Goal: Task Accomplishment & Management: Use online tool/utility

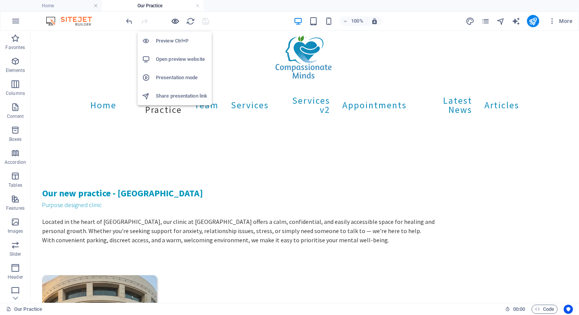
click at [175, 20] on icon "button" at bounding box center [175, 21] width 9 height 9
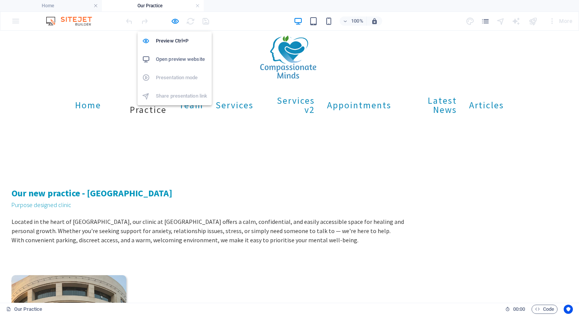
click at [179, 61] on h6 "Open preview website" at bounding box center [181, 59] width 51 height 9
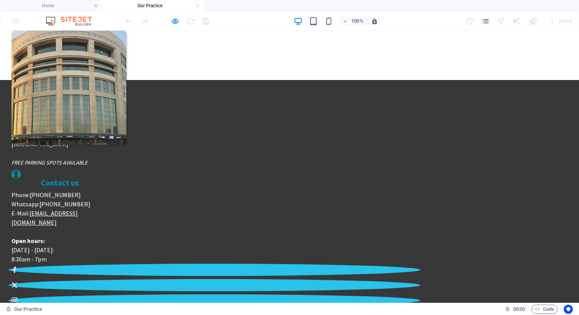
click at [78, 209] on link "[EMAIL_ADDRESS][DOMAIN_NAME]" at bounding box center [44, 217] width 66 height 17
click at [108, 227] on p "Open hours: [DATE] - [DATE]: 8:30am - 7pm" at bounding box center [59, 245] width 97 height 37
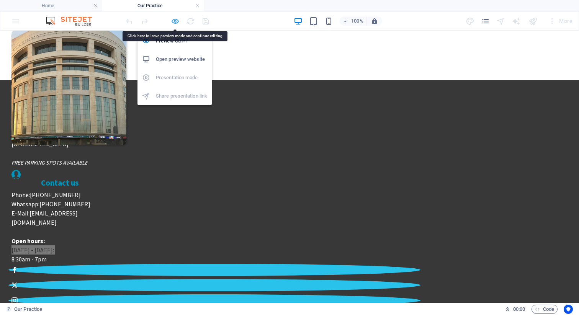
click at [174, 17] on icon "button" at bounding box center [175, 21] width 9 height 9
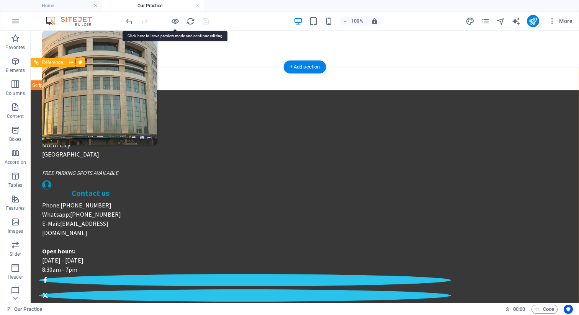
click at [139, 201] on div "Phone: [PHONE_NUMBER] Whatsapp: [PHONE_NUMBER] E-Mail: [EMAIL_ADDRESS][DOMAIN_N…" at bounding box center [90, 237] width 97 height 73
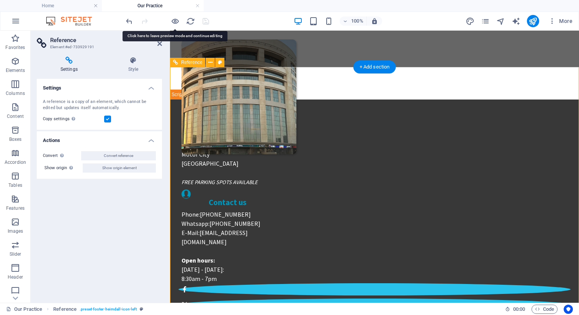
click at [273, 210] on div "Phone: [PHONE_NUMBER] Whatsapp: [PHONE_NUMBER] E-Mail: [EMAIL_ADDRESS][DOMAIN_N…" at bounding box center [227, 246] width 92 height 73
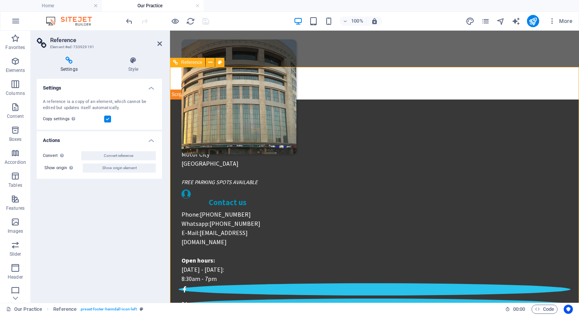
click at [273, 210] on div "Phone: [PHONE_NUMBER] Whatsapp: [PHONE_NUMBER] E-Mail: [EMAIL_ADDRESS][DOMAIN_N…" at bounding box center [227, 246] width 92 height 73
click at [273, 189] on div "Contact us Phone: [PHONE_NUMBER] Whatsapp: [PHONE_NUMBER] E-Mail: [EMAIL_ADDRES…" at bounding box center [227, 236] width 92 height 94
click at [273, 199] on div "Contact us" at bounding box center [227, 203] width 92 height 8
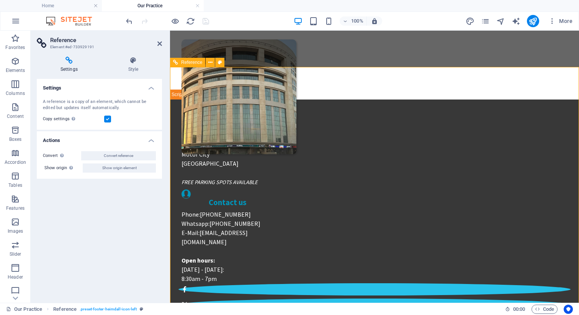
scroll to position [0, 0]
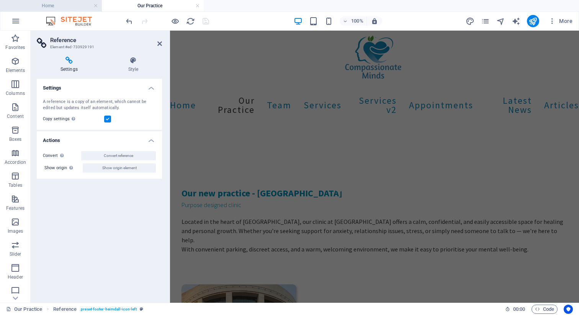
click at [40, 6] on h4 "Home" at bounding box center [51, 6] width 102 height 8
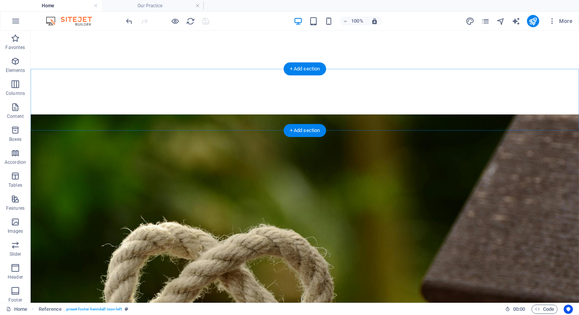
scroll to position [885, 0]
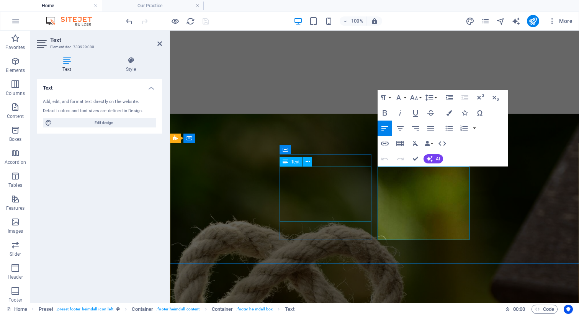
scroll to position [1036, 0]
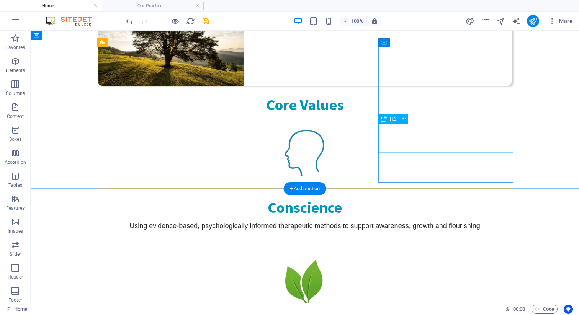
scroll to position [296, 0]
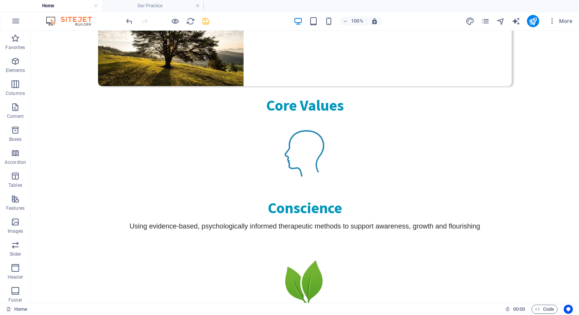
click at [204, 22] on icon "save" at bounding box center [205, 21] width 9 height 9
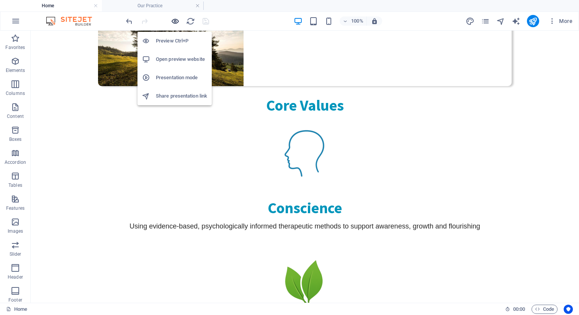
click at [177, 21] on icon "button" at bounding box center [175, 21] width 9 height 9
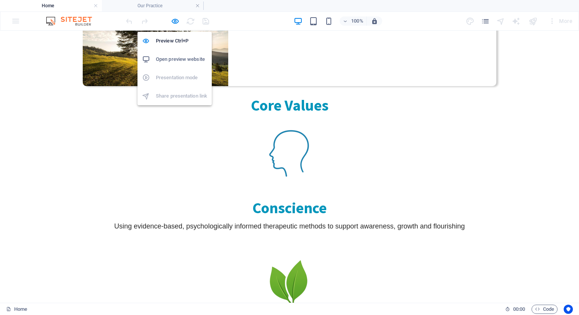
click at [176, 57] on h6 "Open preview website" at bounding box center [181, 59] width 51 height 9
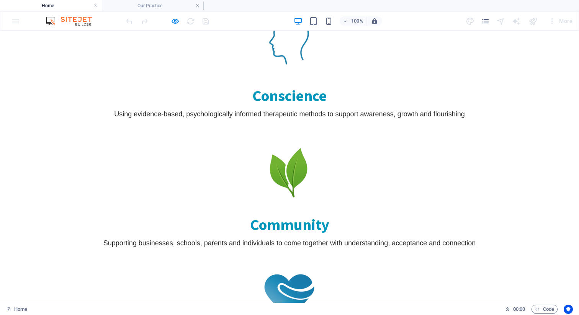
scroll to position [411, 0]
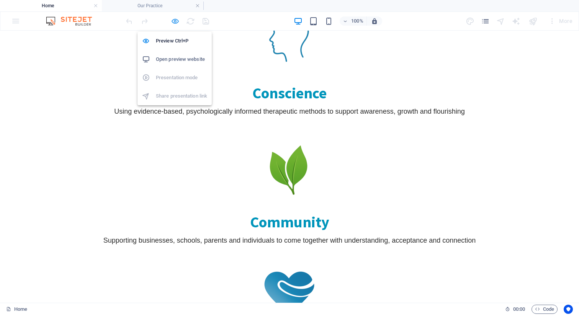
click at [176, 21] on icon "button" at bounding box center [175, 21] width 9 height 9
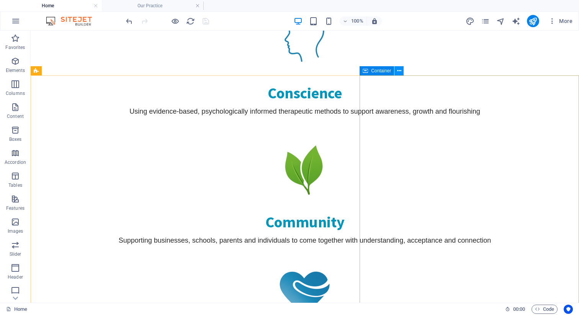
click at [400, 73] on icon at bounding box center [399, 71] width 4 height 8
click at [398, 72] on icon at bounding box center [399, 71] width 4 height 8
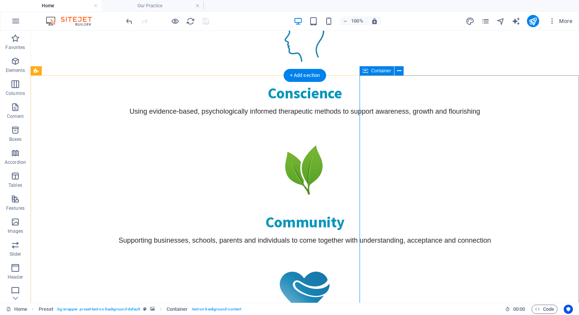
click at [399, 71] on icon at bounding box center [399, 71] width 4 height 8
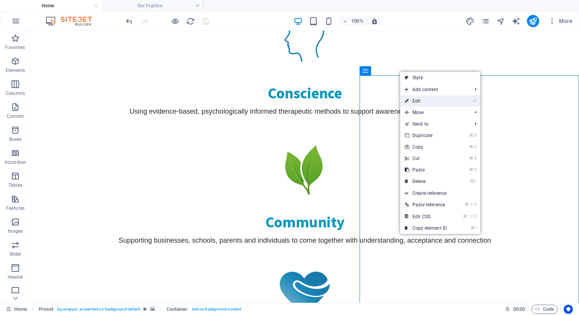
click at [418, 103] on link "⏎ Edit" at bounding box center [425, 100] width 51 height 11
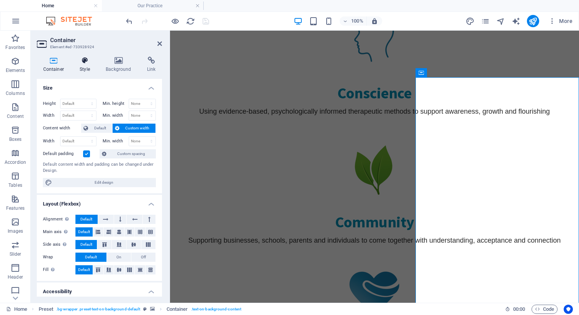
click at [87, 64] on icon at bounding box center [84, 61] width 23 height 8
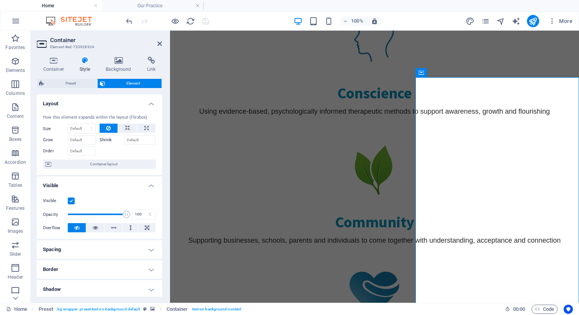
click at [71, 198] on label at bounding box center [71, 200] width 7 height 7
click at [0, 0] on input "Visible" at bounding box center [0, 0] width 0 height 0
click at [207, 21] on icon "save" at bounding box center [205, 21] width 9 height 9
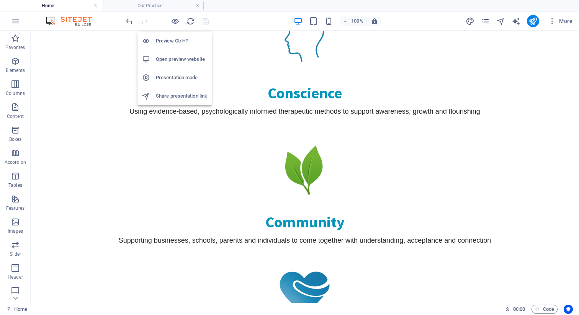
click at [171, 59] on h6 "Open preview website" at bounding box center [181, 59] width 51 height 9
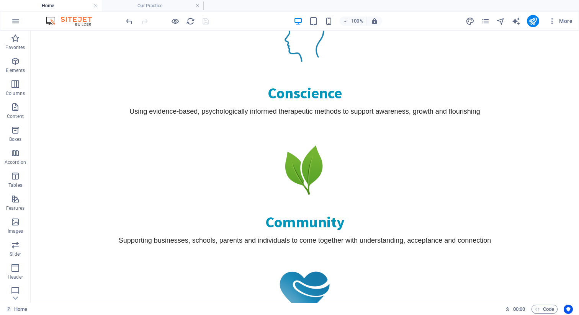
click at [13, 24] on icon "button" at bounding box center [15, 20] width 9 height 9
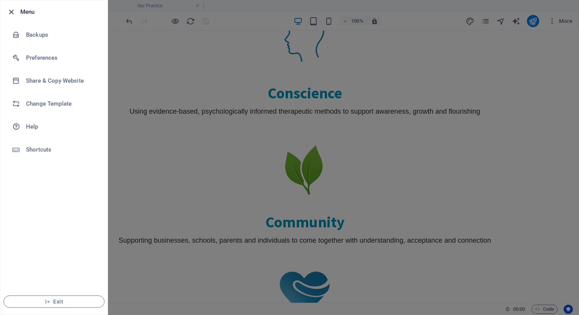
click at [12, 13] on icon "button" at bounding box center [11, 12] width 9 height 9
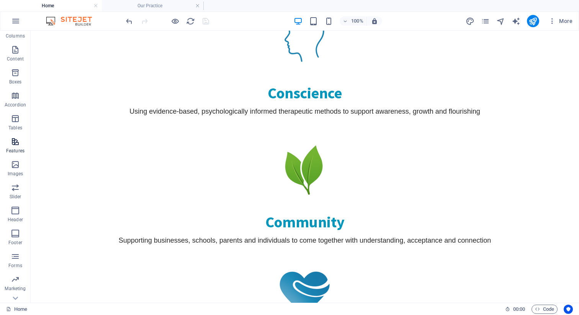
scroll to position [72, 0]
click at [568, 21] on span "More" at bounding box center [560, 21] width 24 height 8
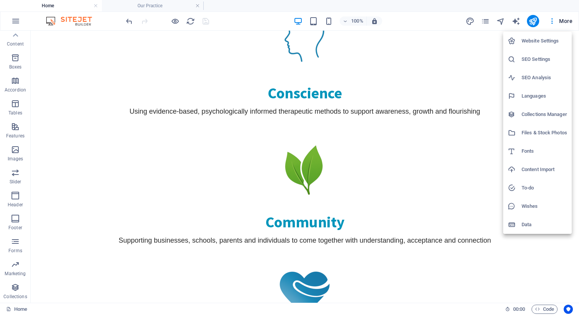
click at [550, 116] on h6 "Collections Manager" at bounding box center [544, 114] width 46 height 9
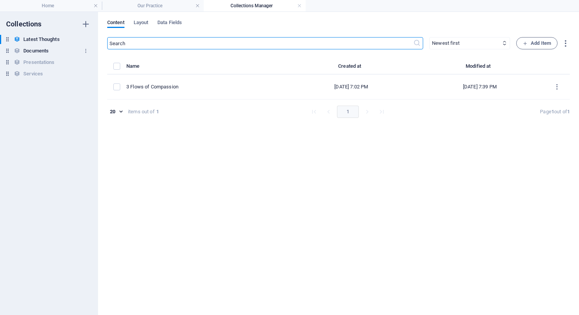
click at [42, 53] on h6 "Documents" at bounding box center [35, 50] width 25 height 9
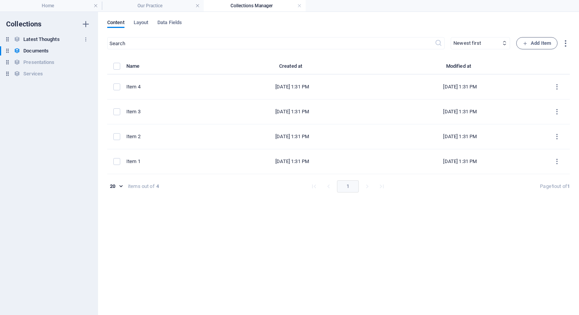
click at [58, 37] on h6 "Latest Thoughts" at bounding box center [41, 39] width 36 height 9
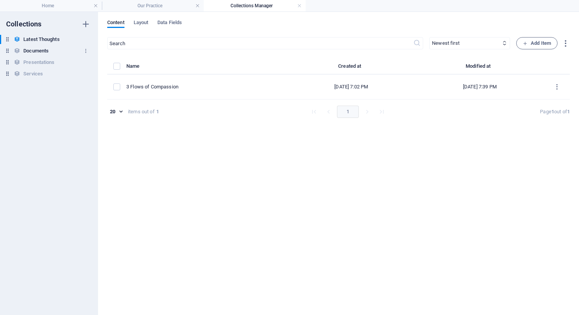
click at [46, 49] on h6 "Documents" at bounding box center [35, 50] width 25 height 9
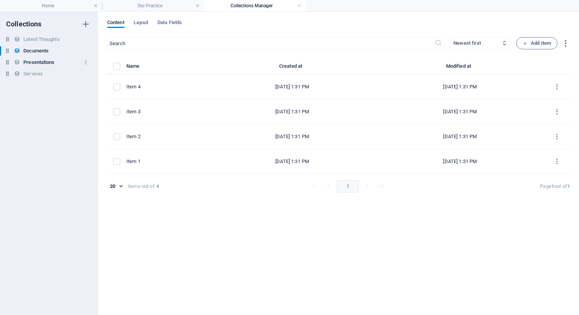
click at [45, 60] on h6 "Presentations" at bounding box center [38, 62] width 31 height 9
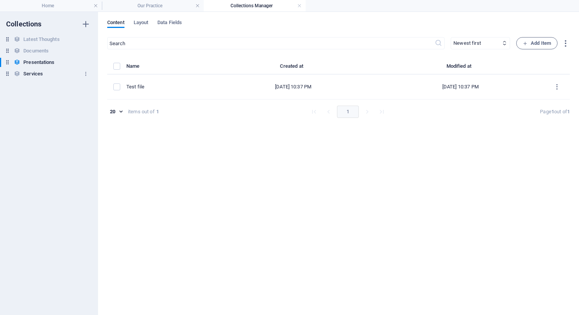
click at [38, 75] on h6 "Services" at bounding box center [33, 73] width 20 height 9
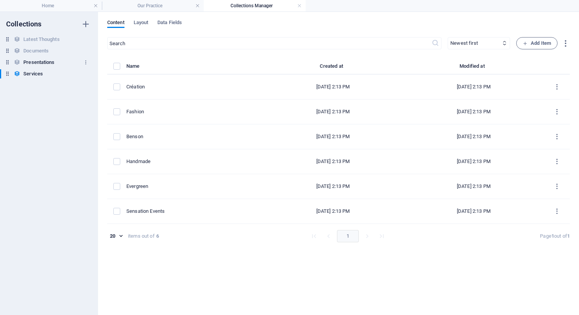
click at [39, 64] on h6 "Presentations" at bounding box center [38, 62] width 31 height 9
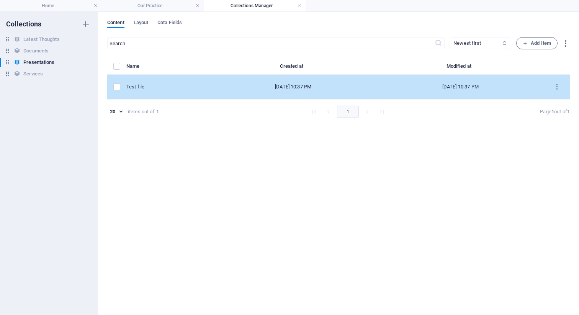
click at [163, 87] on div "Test file" at bounding box center [164, 86] width 77 height 7
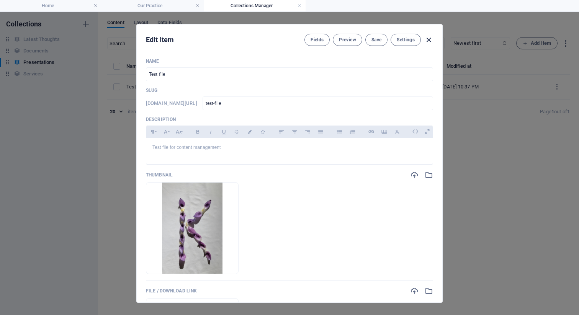
click at [427, 40] on icon "button" at bounding box center [428, 40] width 9 height 9
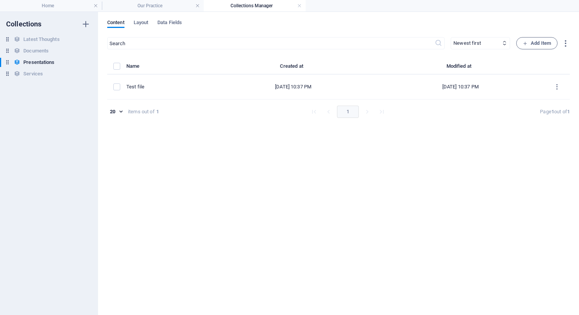
type input "test-file"
click at [140, 22] on span "Layout" at bounding box center [141, 23] width 15 height 11
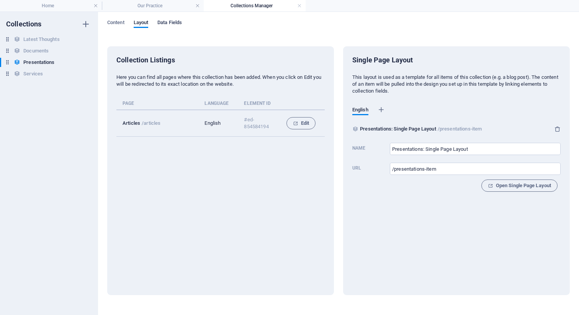
click at [179, 24] on span "Data Fields" at bounding box center [169, 23] width 24 height 11
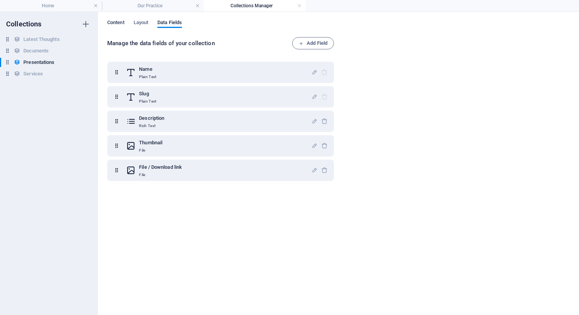
click at [114, 22] on span "Content" at bounding box center [115, 23] width 17 height 11
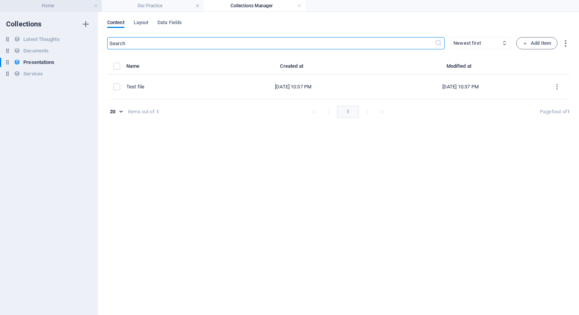
click at [52, 5] on h4 "Home" at bounding box center [51, 6] width 102 height 8
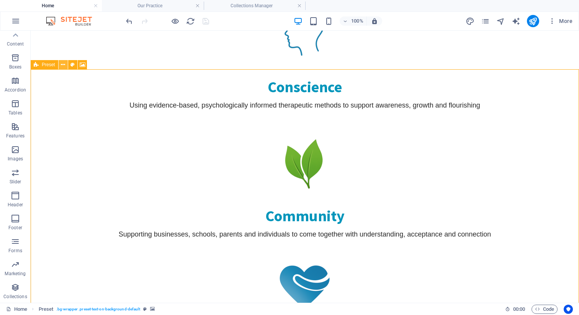
click at [62, 68] on icon at bounding box center [63, 65] width 4 height 8
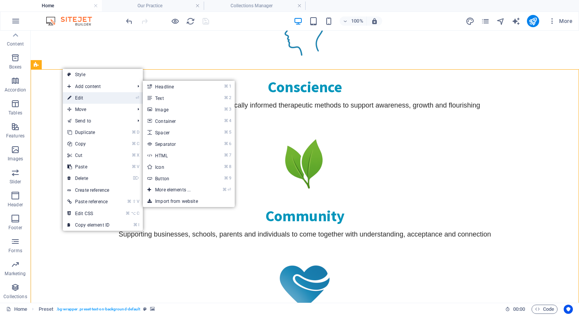
click at [91, 99] on link "⏎ Edit" at bounding box center [88, 97] width 51 height 11
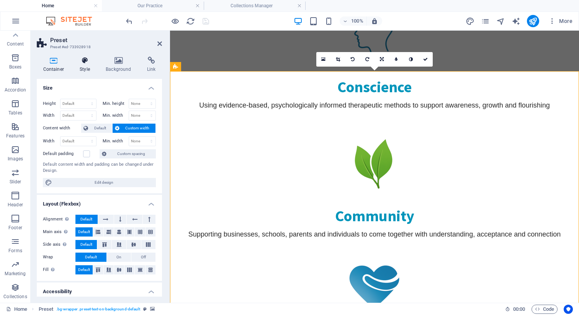
click at [86, 64] on icon at bounding box center [84, 61] width 23 height 8
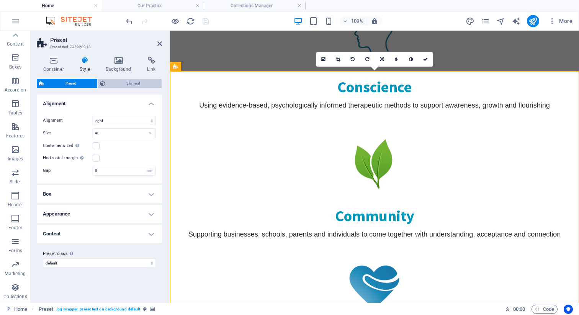
click at [134, 83] on span "Element" at bounding box center [134, 83] width 52 height 9
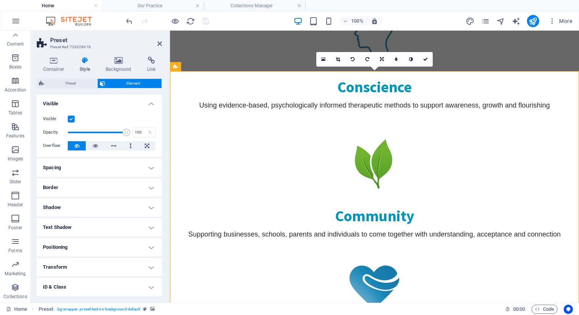
click at [72, 119] on label at bounding box center [71, 119] width 7 height 7
click at [0, 0] on input "Visible" at bounding box center [0, 0] width 0 height 0
click at [204, 21] on icon "save" at bounding box center [205, 21] width 9 height 9
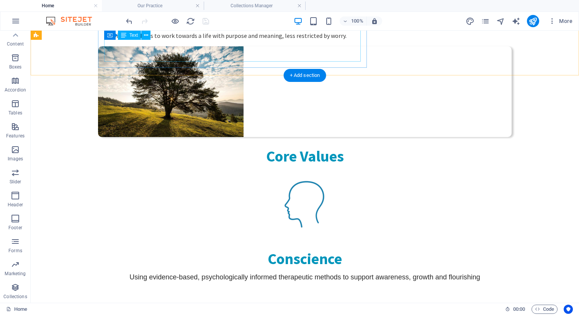
scroll to position [245, 0]
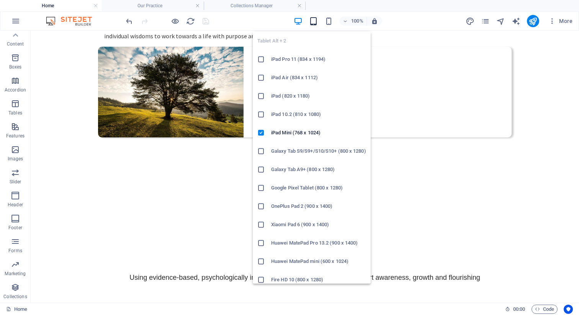
click at [312, 18] on icon "button" at bounding box center [313, 21] width 9 height 9
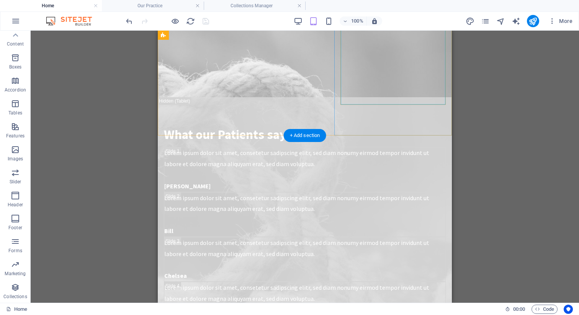
scroll to position [1243, 0]
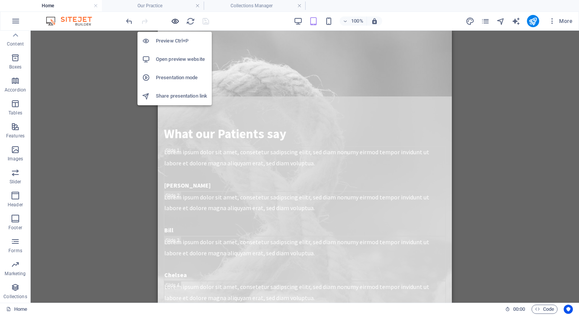
click at [173, 24] on icon "button" at bounding box center [175, 21] width 9 height 9
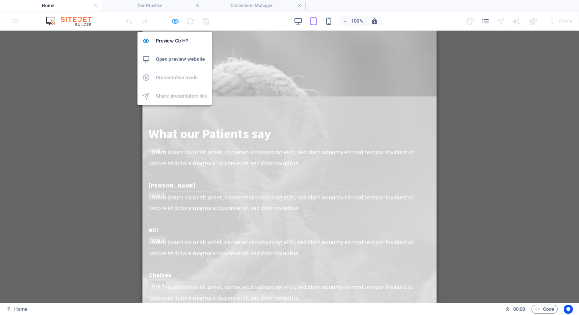
scroll to position [494, 0]
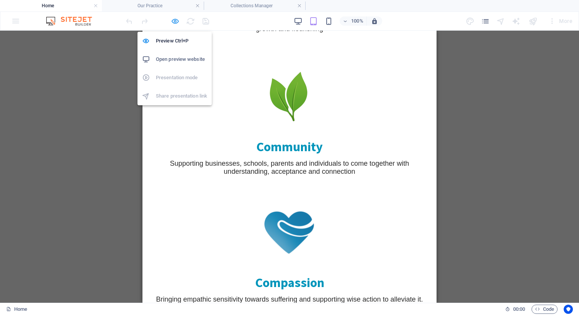
click at [176, 19] on icon "button" at bounding box center [175, 21] width 9 height 9
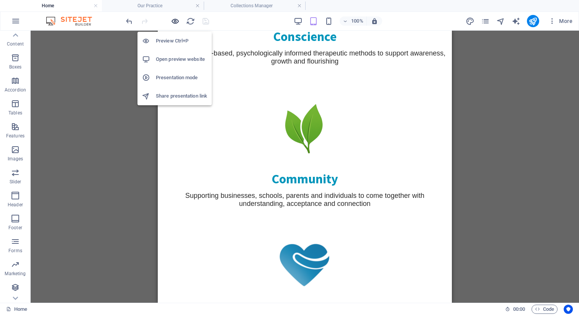
scroll to position [1243, 0]
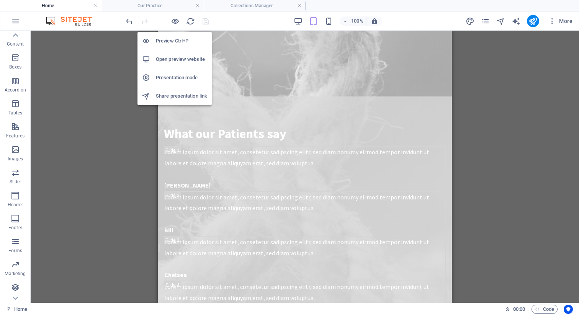
click at [186, 78] on h6 "Presentation mode" at bounding box center [181, 77] width 51 height 9
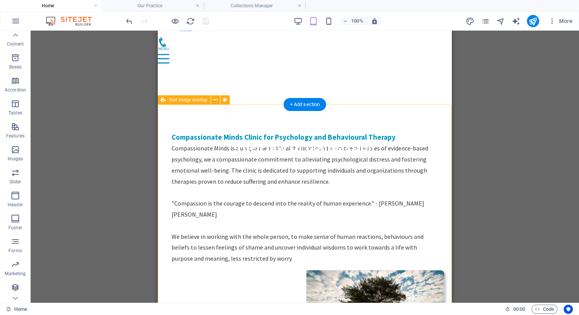
scroll to position [0, 0]
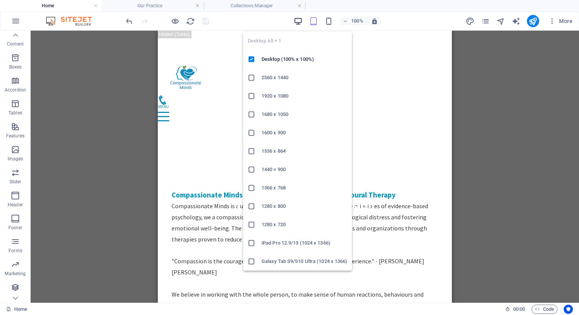
click at [301, 21] on icon "button" at bounding box center [298, 21] width 9 height 9
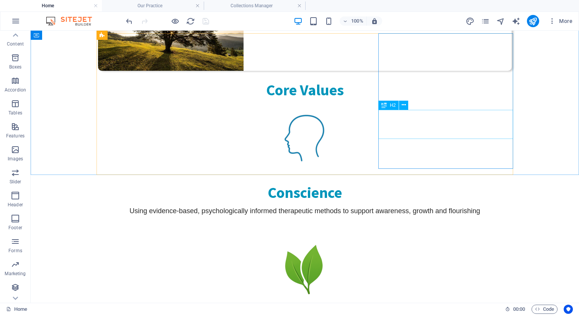
scroll to position [311, 0]
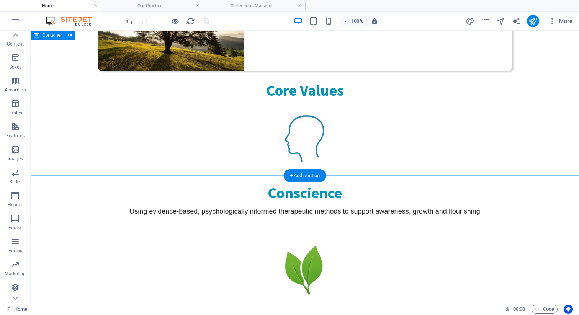
click at [557, 111] on div "Core Values Conscience Using evidence-based, psychologically informed therapeut…" at bounding box center [305, 276] width 548 height 394
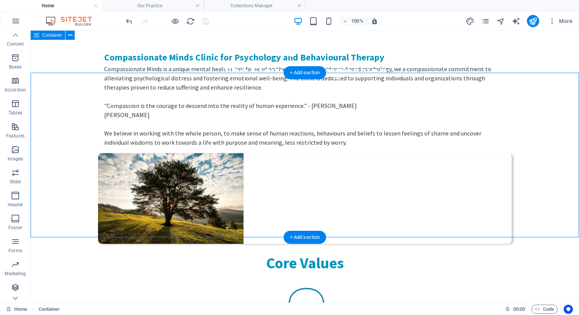
scroll to position [0, 0]
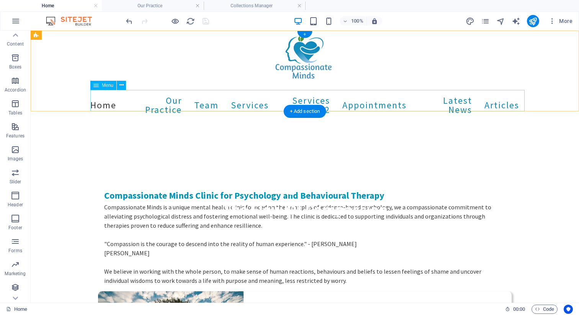
click at [169, 103] on nav "Home Our Practice Team Services Services v2 Appointments Latest News Articles" at bounding box center [304, 105] width 429 height 31
